Goal: Information Seeking & Learning: Learn about a topic

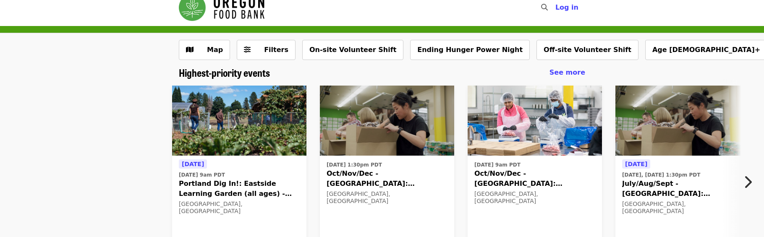
scroll to position [13, 0]
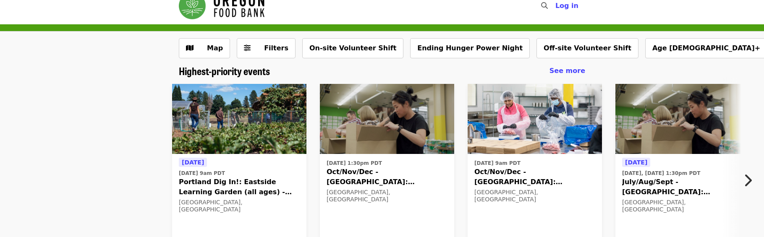
click at [252, 10] on img "Main navigation" at bounding box center [222, 5] width 86 height 27
click at [236, 11] on img "Main navigation" at bounding box center [222, 5] width 86 height 27
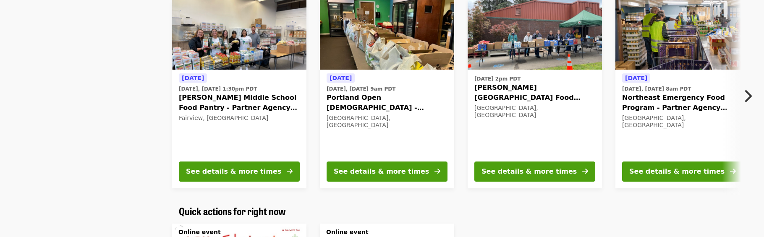
scroll to position [320, 0]
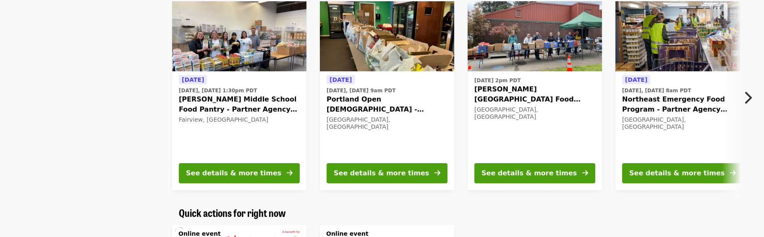
click at [656, 102] on span "Northeast Emergency Food Program - Partner Agency Support" at bounding box center [682, 105] width 121 height 20
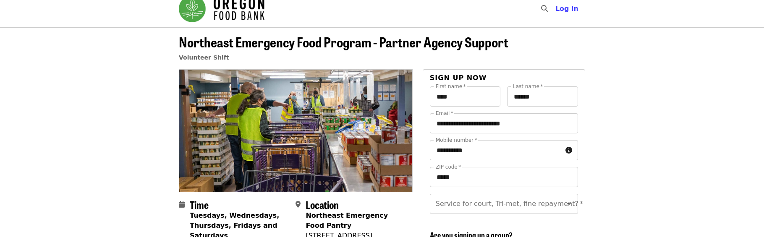
scroll to position [81, 0]
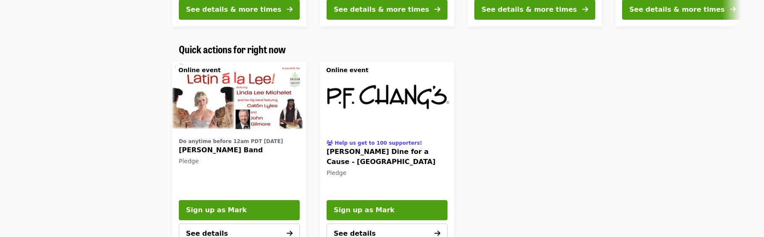
scroll to position [489, 0]
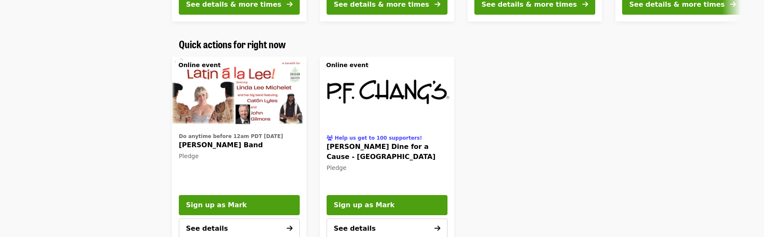
click at [354, 148] on span "[PERSON_NAME] Dine for a Cause - [GEOGRAPHIC_DATA]" at bounding box center [387, 152] width 121 height 20
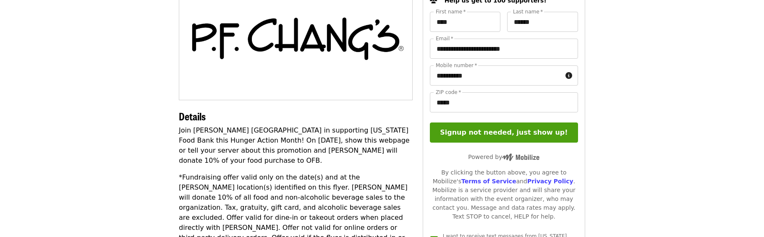
scroll to position [103, 0]
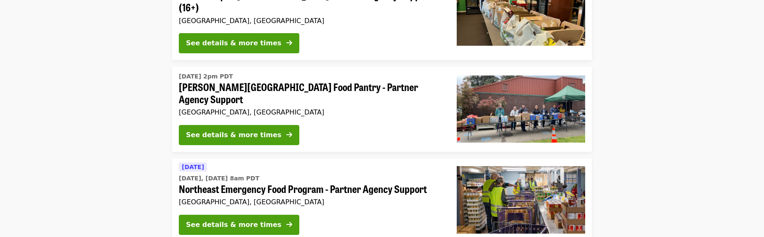
scroll to position [914, 0]
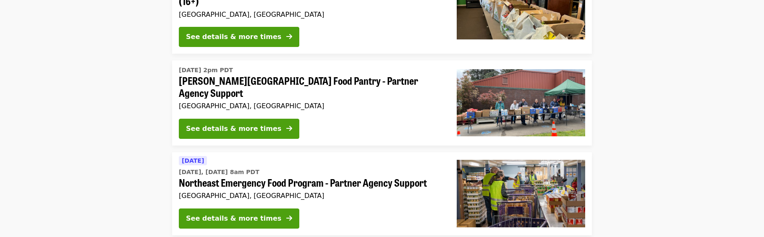
click at [199, 177] on span "Northeast Emergency Food Program - Partner Agency Support" at bounding box center [311, 183] width 265 height 12
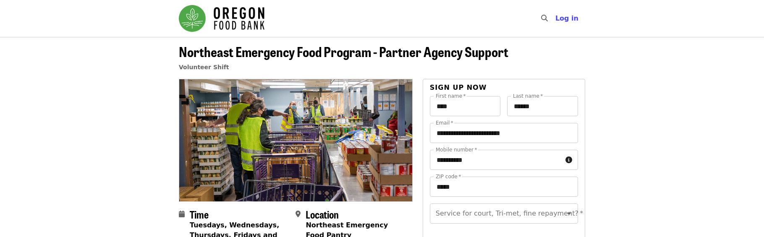
scroll to position [173, 0]
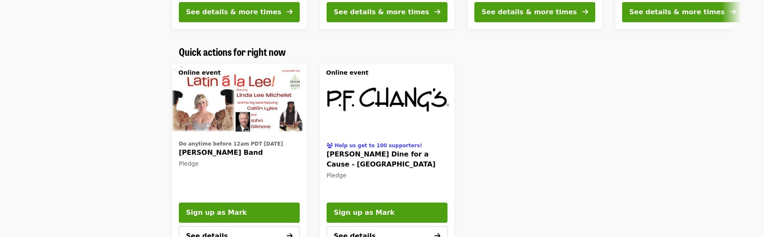
scroll to position [303, 0]
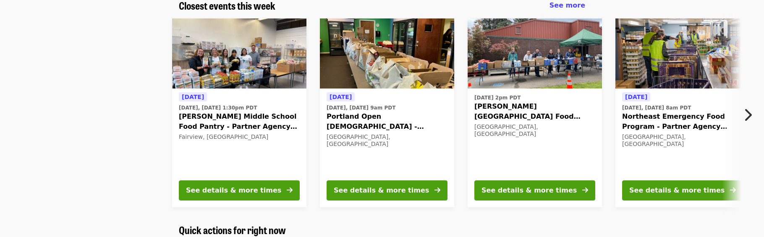
click at [196, 118] on span "[PERSON_NAME] Middle School Food Pantry - Partner Agency Support" at bounding box center [239, 122] width 121 height 20
